Goal: Find specific page/section: Find specific page/section

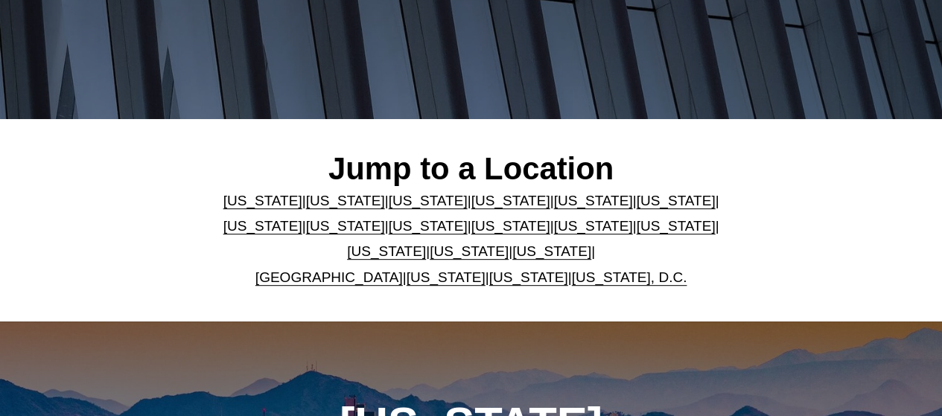
scroll to position [267, 0]
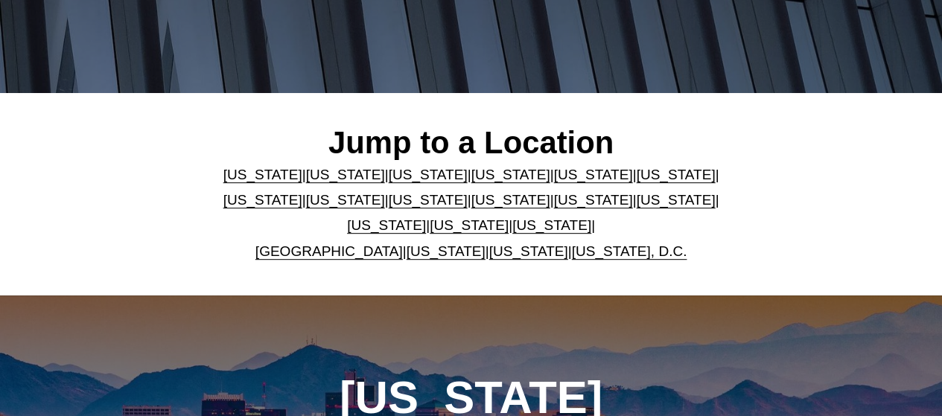
click at [412, 179] on link "[US_STATE]" at bounding box center [428, 175] width 79 height 16
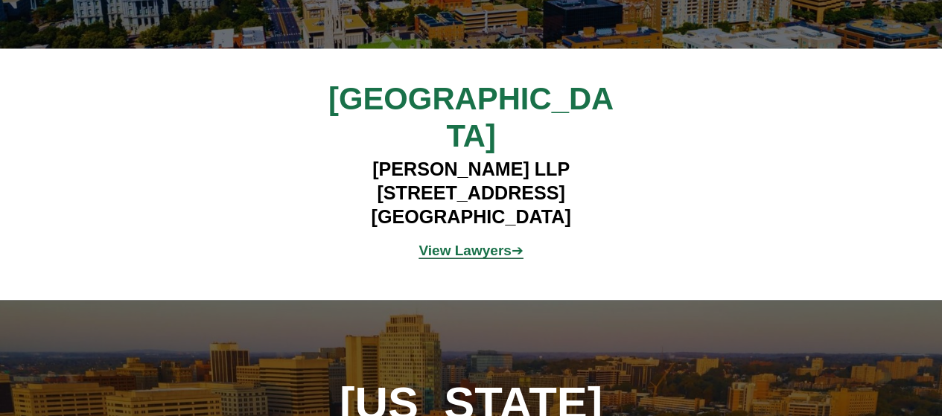
scroll to position [1755, 0]
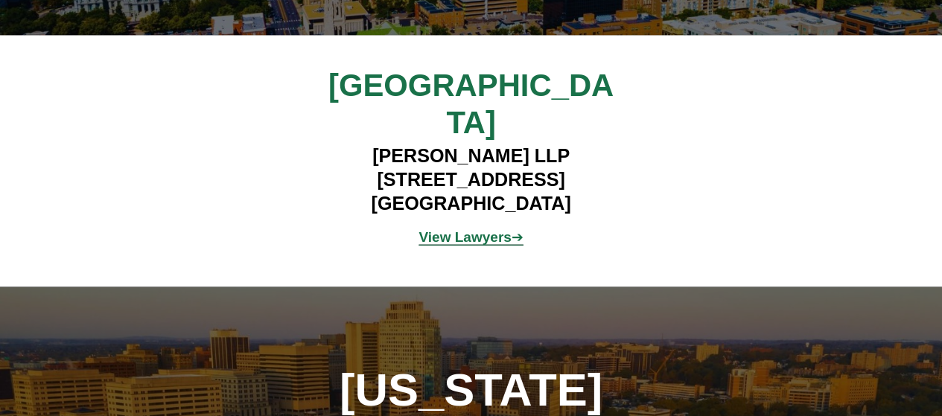
click at [451, 229] on strong "View Lawyers" at bounding box center [465, 237] width 92 height 16
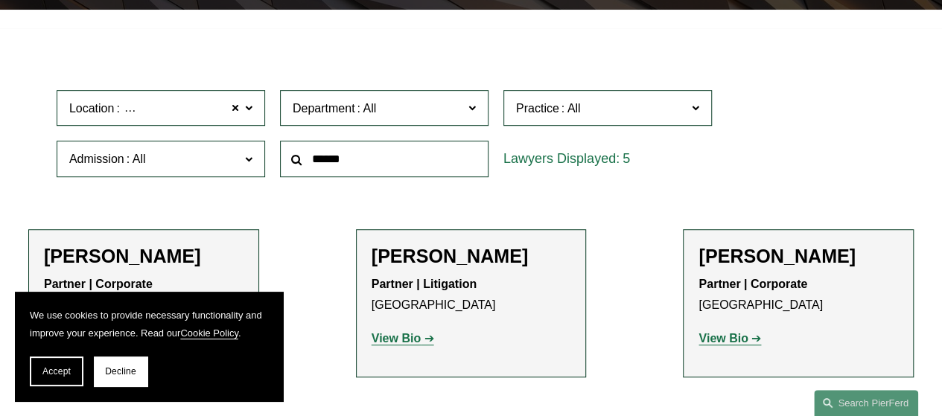
scroll to position [332, 0]
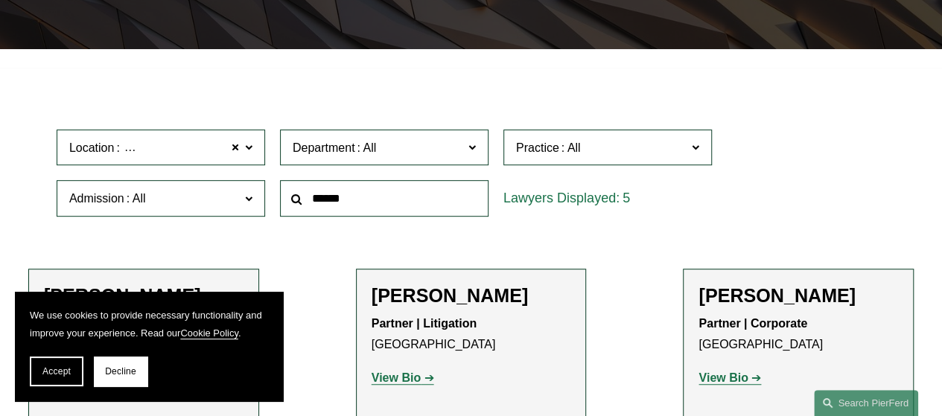
drag, startPoint x: 949, startPoint y: 223, endPoint x: 901, endPoint y: 142, distance: 94.1
click at [901, 142] on html "We use cookies to provide necessary functionality and improve your experience. …" at bounding box center [471, 319] width 942 height 1303
